Goal: Task Accomplishment & Management: Complete application form

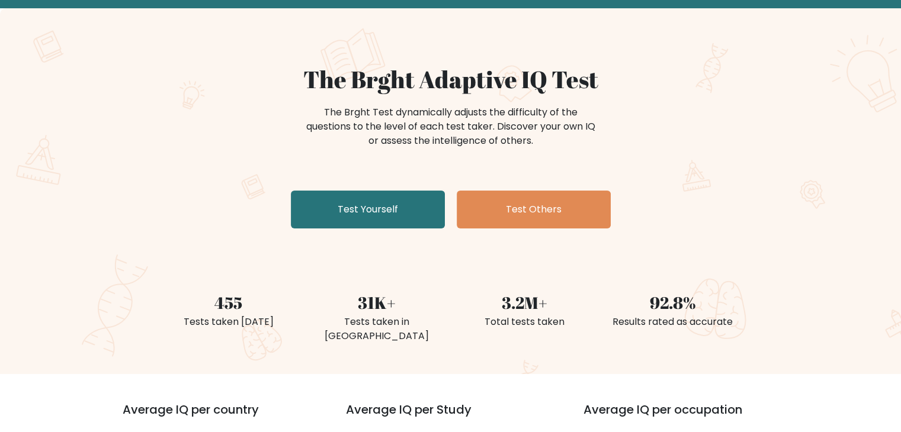
scroll to position [59, 0]
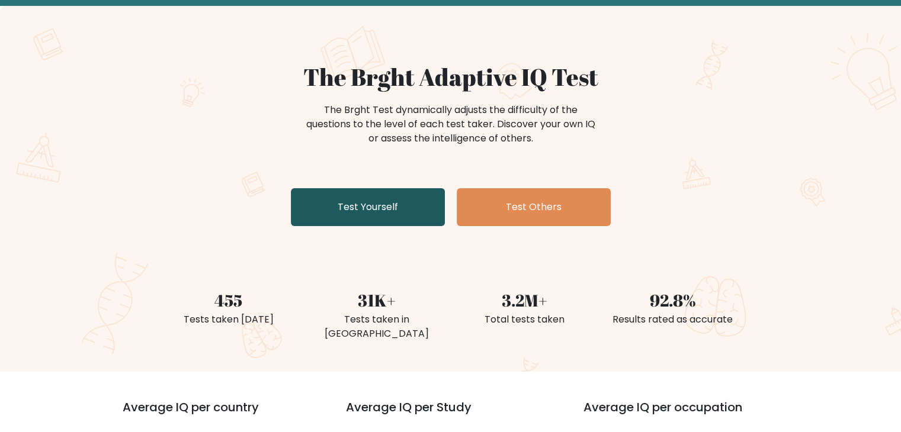
click at [378, 201] on link "Test Yourself" at bounding box center [368, 207] width 154 height 38
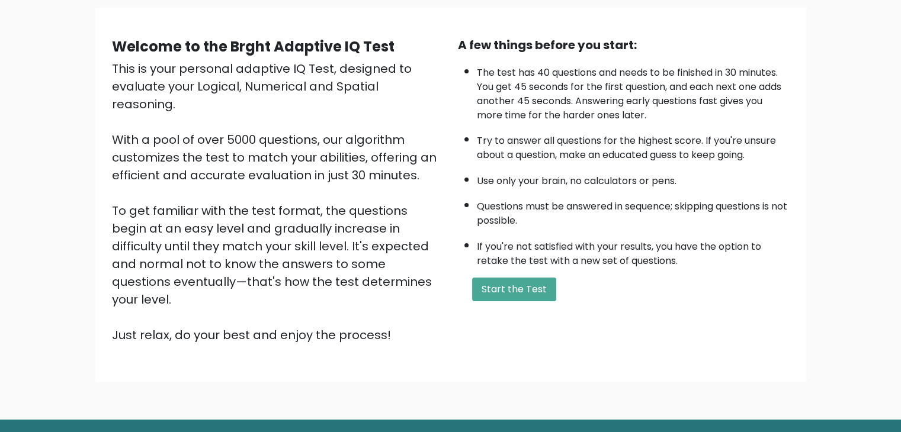
scroll to position [110, 0]
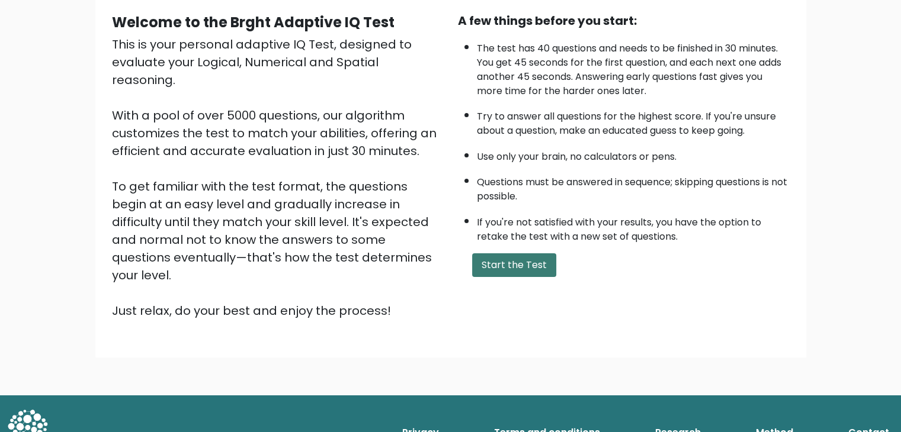
click at [518, 253] on button "Start the Test" at bounding box center [514, 265] width 84 height 24
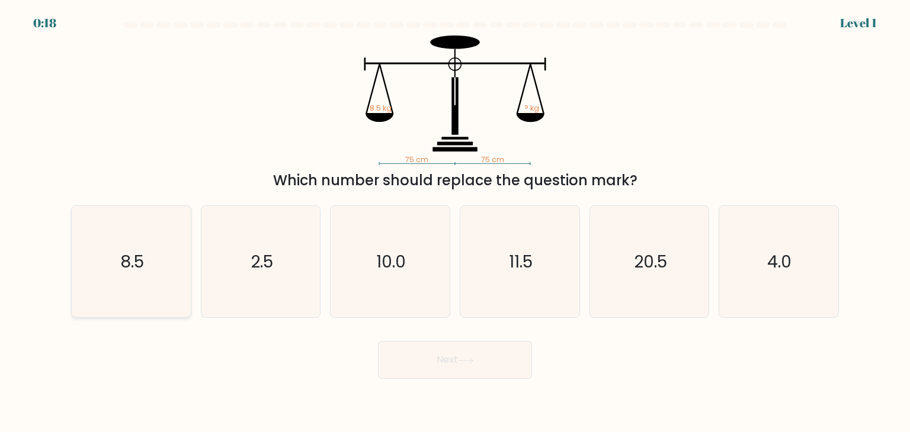
click at [142, 267] on text "8.5" at bounding box center [132, 262] width 24 height 24
click at [455, 222] on input "a. 8.5" at bounding box center [455, 219] width 1 height 6
radio input "true"
click at [445, 361] on button "Next" at bounding box center [455, 360] width 154 height 38
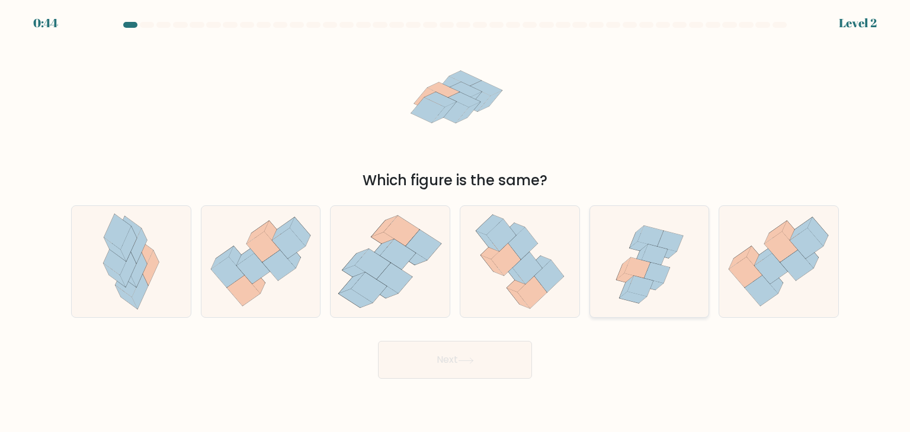
click at [638, 273] on icon at bounding box center [637, 268] width 26 height 21
click at [455, 222] on input "e." at bounding box center [455, 219] width 1 height 6
radio input "true"
click at [490, 358] on button "Next" at bounding box center [455, 360] width 154 height 38
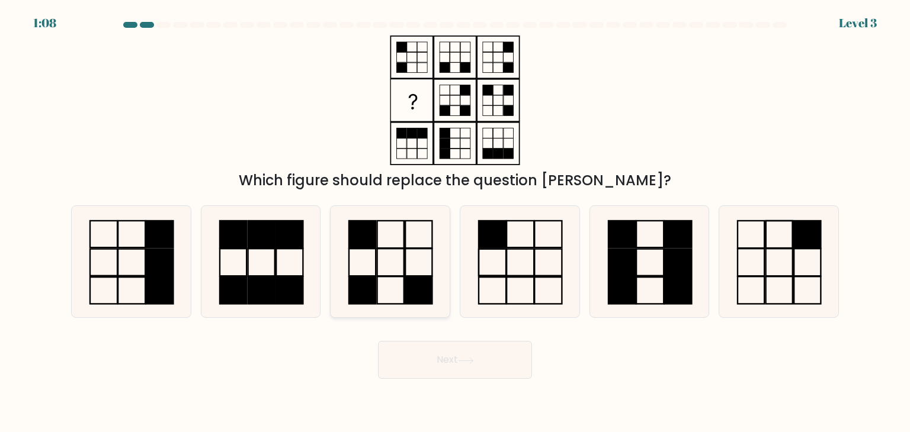
click at [388, 261] on icon at bounding box center [389, 261] width 111 height 111
click at [455, 222] on input "c." at bounding box center [455, 219] width 1 height 6
radio input "true"
click at [455, 355] on button "Next" at bounding box center [455, 360] width 154 height 38
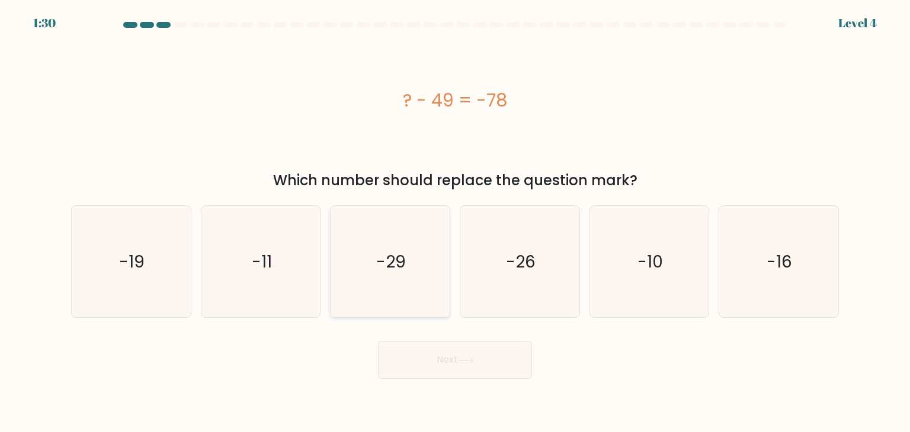
click at [412, 264] on icon "-29" at bounding box center [389, 261] width 111 height 111
click at [455, 222] on input "c. -29" at bounding box center [455, 219] width 1 height 6
radio input "true"
click at [472, 356] on button "Next" at bounding box center [455, 360] width 154 height 38
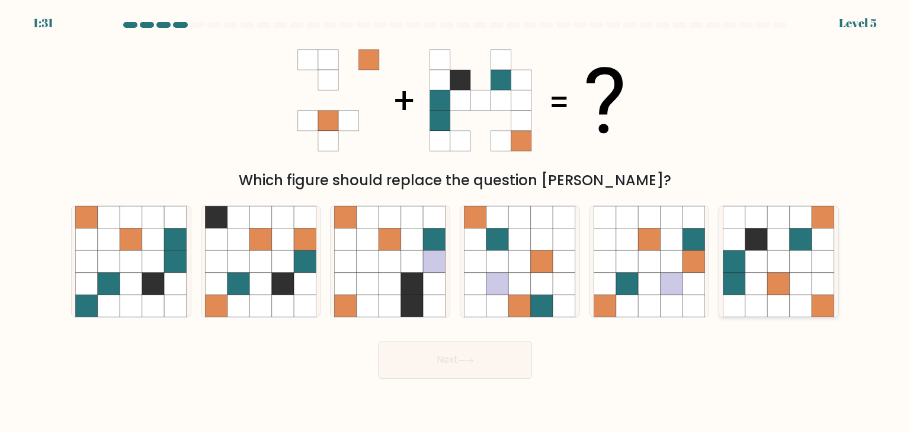
click at [781, 287] on icon at bounding box center [778, 284] width 23 height 23
click at [455, 222] on input "f." at bounding box center [455, 219] width 1 height 6
radio input "true"
click at [483, 357] on button "Next" at bounding box center [455, 360] width 154 height 38
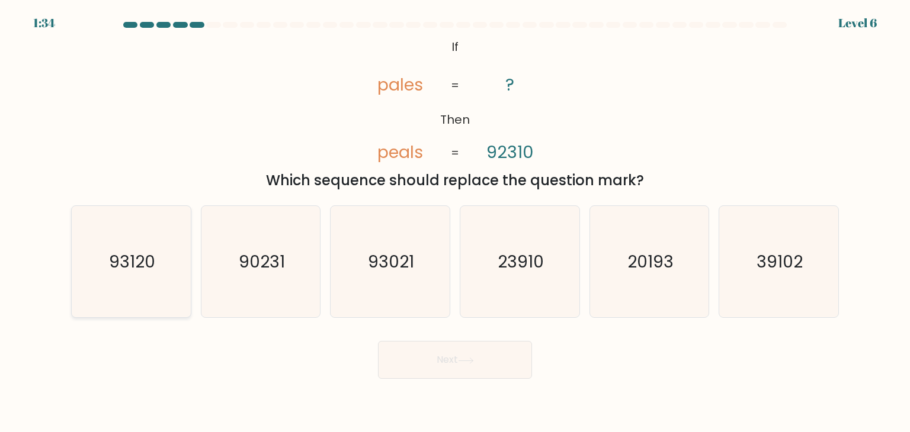
click at [169, 268] on icon "93120" at bounding box center [130, 261] width 111 height 111
click at [455, 222] on input "a. 93120" at bounding box center [455, 219] width 1 height 6
radio input "true"
click at [448, 355] on button "Next" at bounding box center [455, 360] width 154 height 38
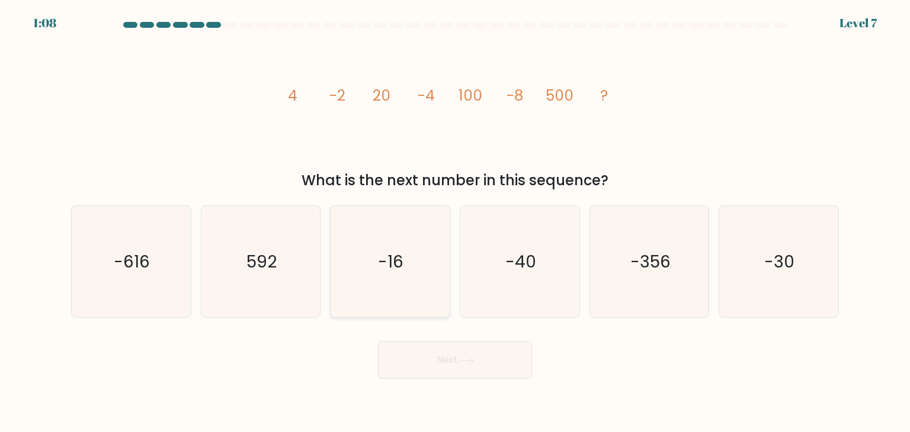
click at [418, 296] on icon "-16" at bounding box center [389, 261] width 111 height 111
click at [455, 222] on input "c. -16" at bounding box center [455, 219] width 1 height 6
radio input "true"
click at [463, 358] on icon at bounding box center [466, 361] width 16 height 7
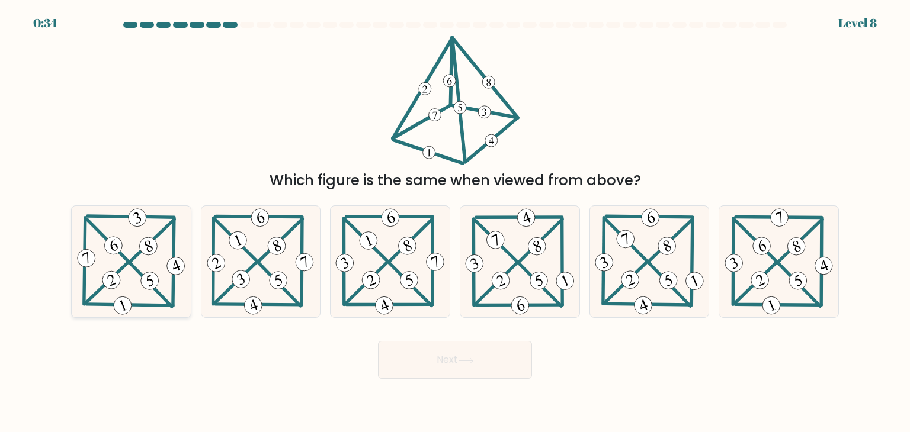
click at [124, 241] on icon at bounding box center [131, 261] width 113 height 111
click at [455, 222] on input "a." at bounding box center [455, 219] width 1 height 6
radio input "true"
click at [460, 363] on button "Next" at bounding box center [455, 360] width 154 height 38
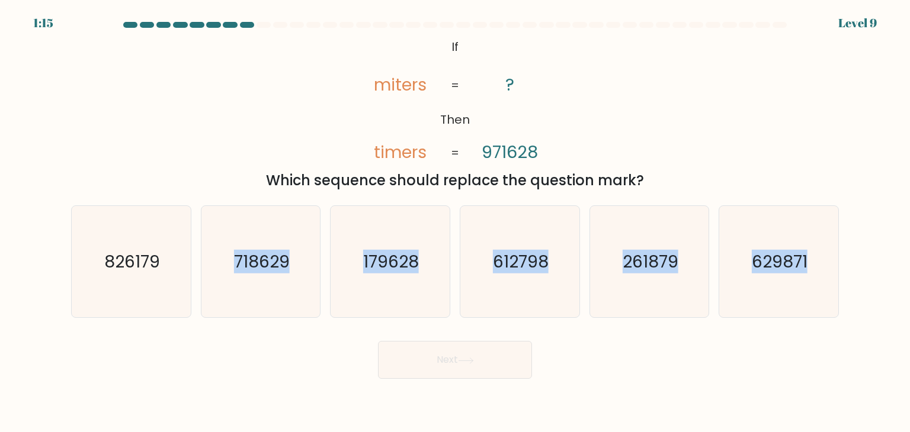
click at [197, 340] on form "If ?" at bounding box center [455, 200] width 910 height 357
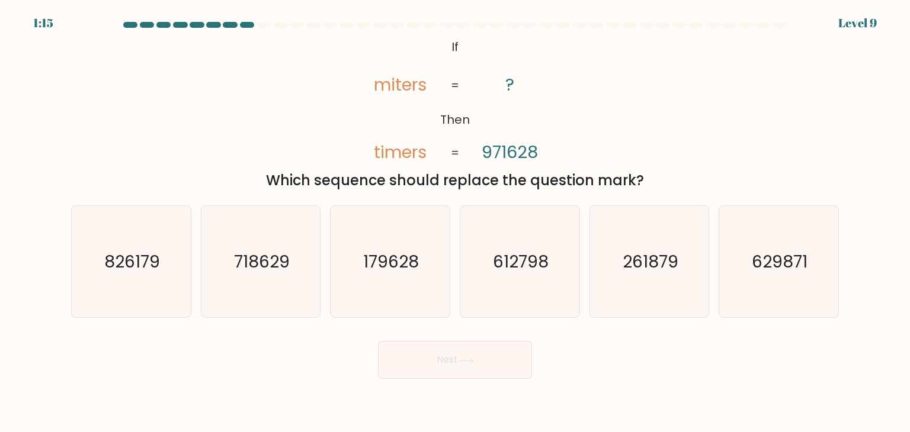
click at [197, 340] on div "Next" at bounding box center [455, 355] width 782 height 47
click at [384, 265] on text "179628" at bounding box center [392, 262] width 56 height 24
click at [455, 222] on input "c. 179628" at bounding box center [455, 219] width 1 height 6
radio input "true"
click at [441, 358] on button "Next" at bounding box center [455, 360] width 154 height 38
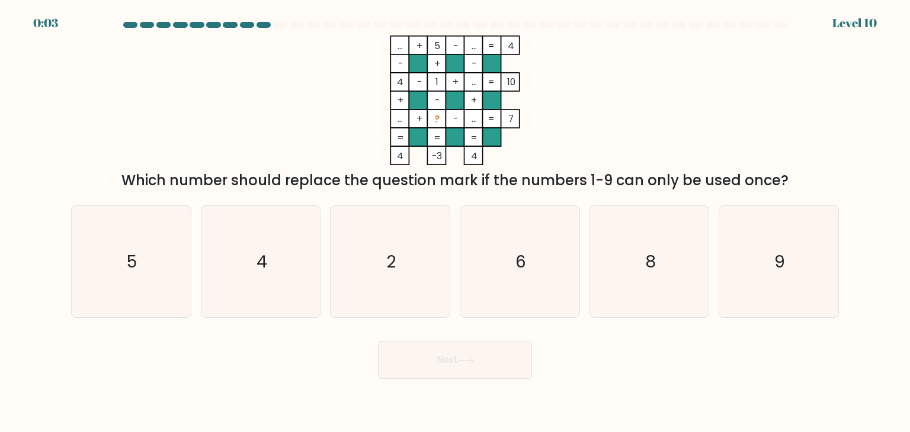
click at [401, 41] on tspan "..." at bounding box center [399, 46] width 5 height 12
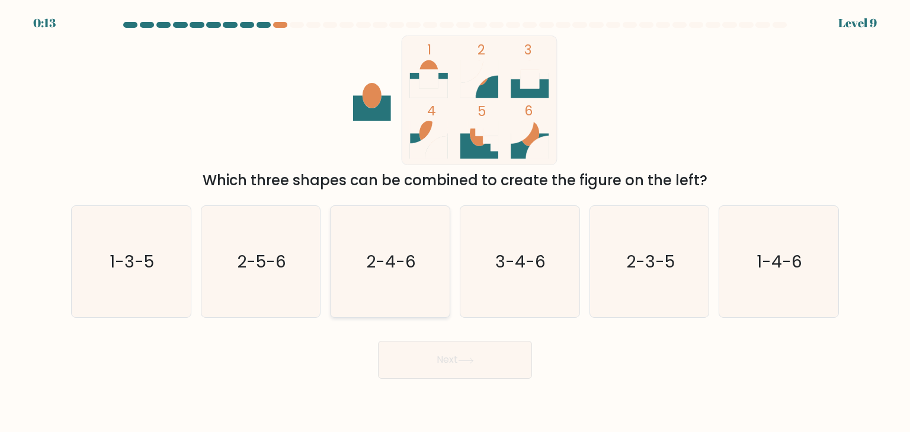
click at [411, 240] on icon "2-4-6" at bounding box center [389, 261] width 111 height 111
click at [455, 222] on input "c. 2-4-6" at bounding box center [455, 219] width 1 height 6
radio input "true"
click at [470, 367] on button "Next" at bounding box center [455, 360] width 154 height 38
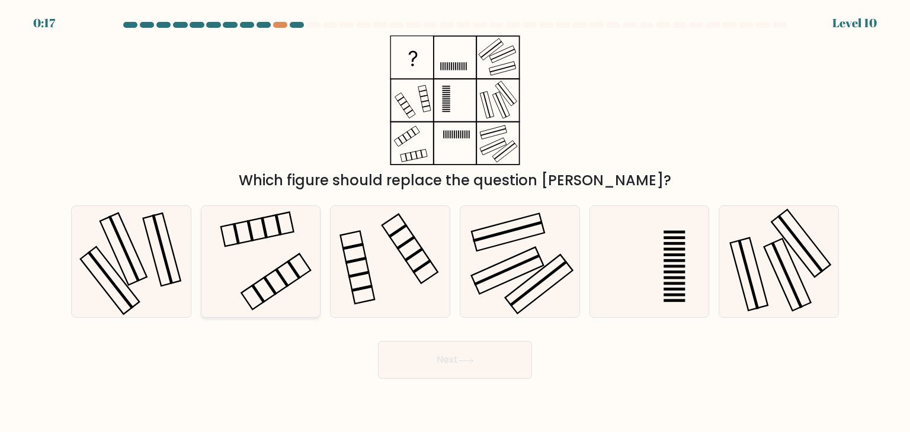
click at [290, 280] on icon at bounding box center [260, 261] width 111 height 111
click at [455, 222] on input "b." at bounding box center [455, 219] width 1 height 6
radio input "true"
click at [446, 360] on button "Next" at bounding box center [455, 360] width 154 height 38
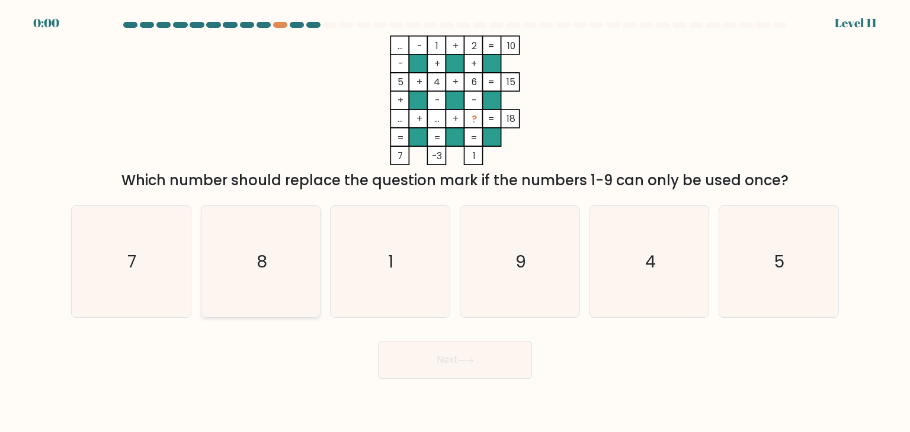
click at [271, 293] on icon "8" at bounding box center [260, 261] width 111 height 111
click at [455, 222] on input "b. 8" at bounding box center [455, 219] width 1 height 6
radio input "true"
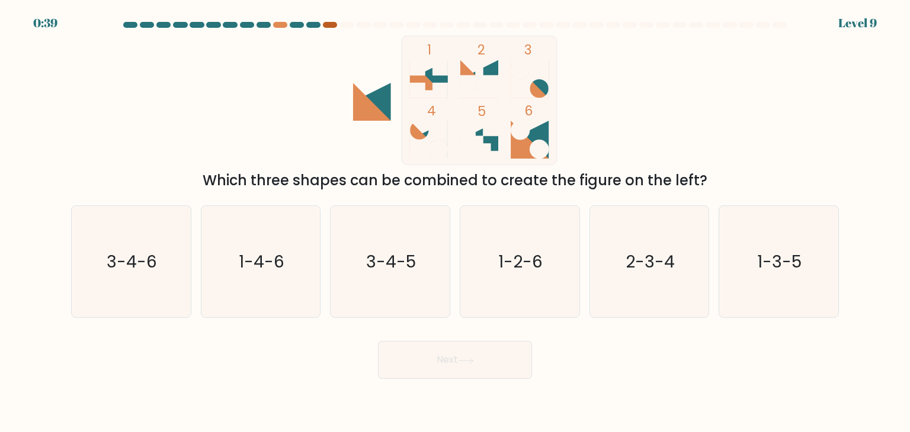
drag, startPoint x: 314, startPoint y: 24, endPoint x: 329, endPoint y: 25, distance: 15.4
click at [322, 24] on at bounding box center [455, 25] width 666 height 6
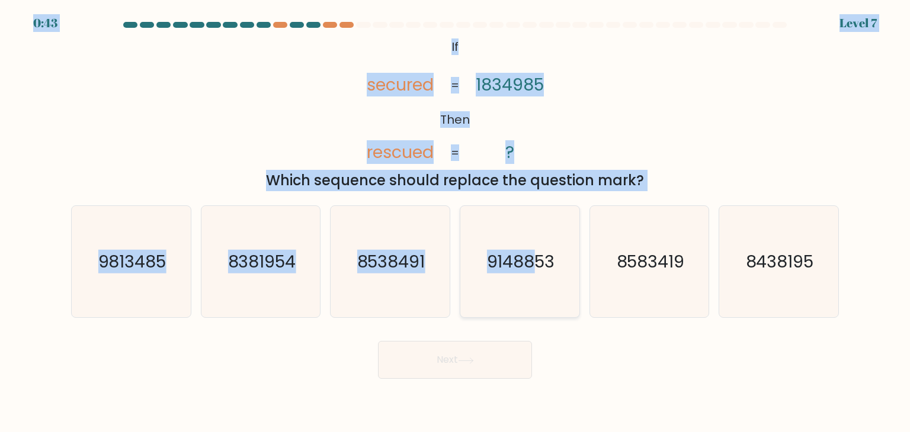
click at [528, 256] on body "0:43 Level 7 If" at bounding box center [455, 216] width 910 height 432
click at [505, 311] on icon "9148853" at bounding box center [519, 261] width 111 height 111
click at [455, 222] on input "d. 9148853" at bounding box center [455, 219] width 1 height 6
radio input "true"
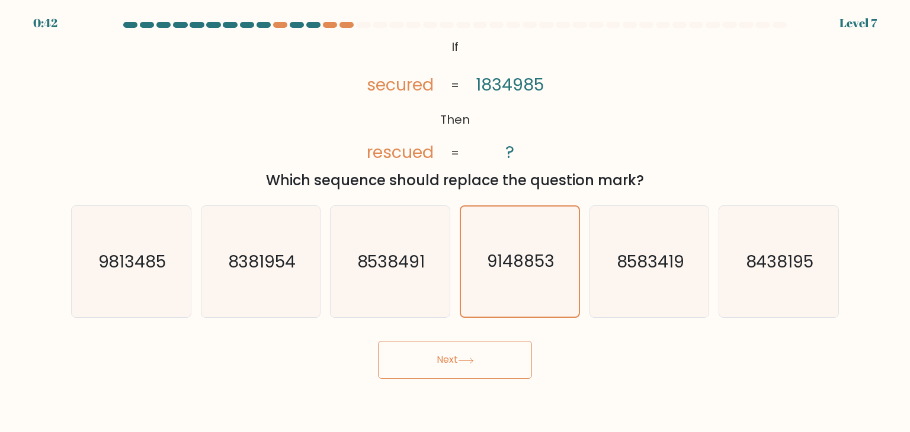
click at [661, 349] on div "Next" at bounding box center [455, 355] width 782 height 47
